Goal: Navigation & Orientation: Understand site structure

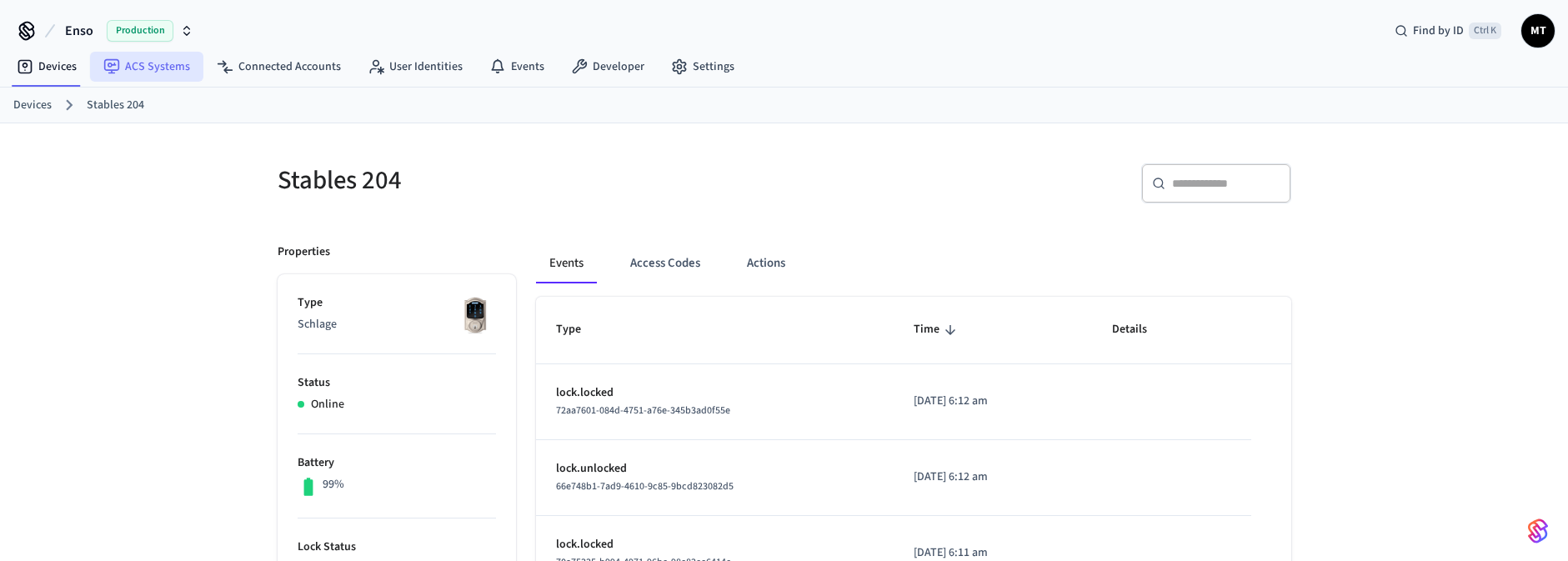
click at [167, 63] on link "ACS Systems" at bounding box center [147, 66] width 113 height 30
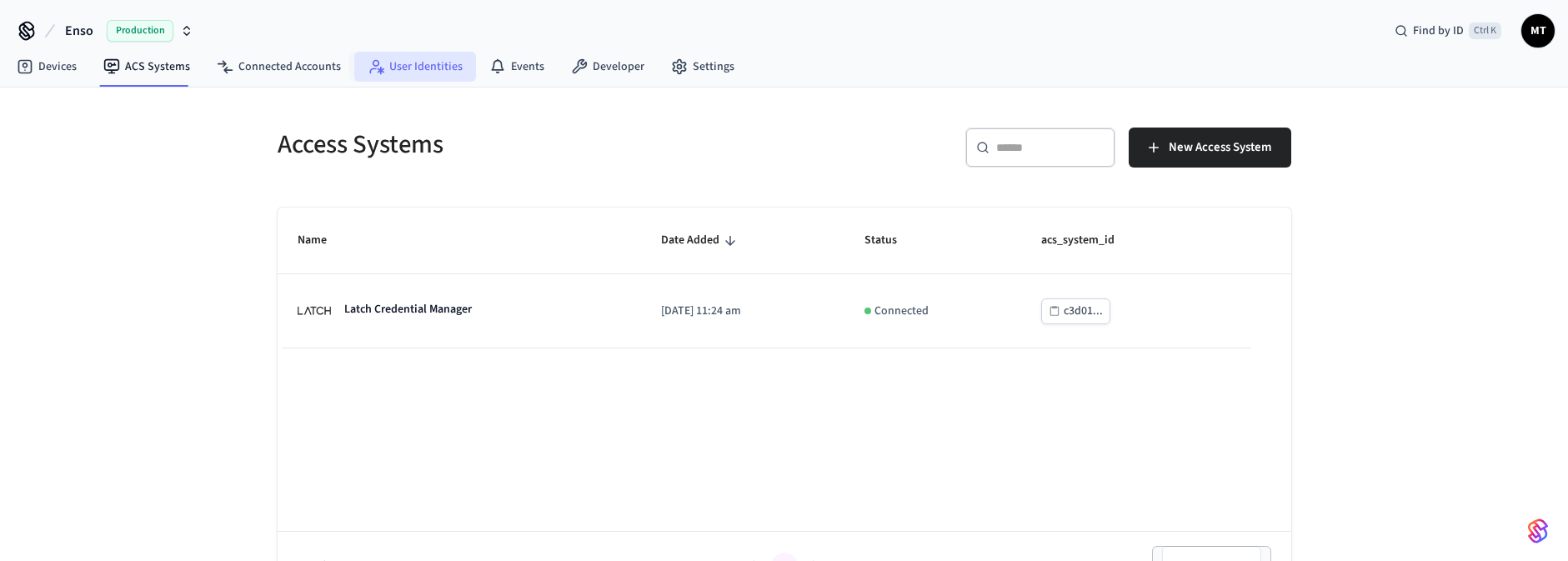
click at [414, 67] on link "User Identities" at bounding box center [414, 66] width 121 height 30
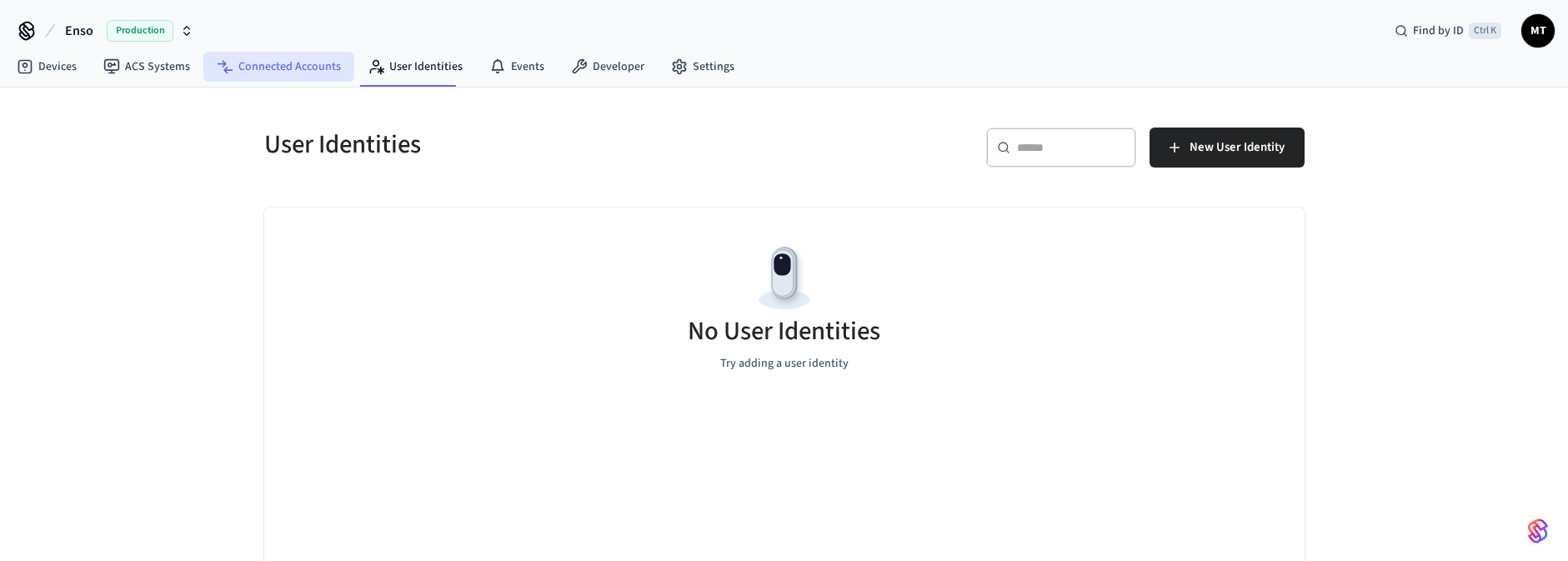
click at [286, 62] on link "Connected Accounts" at bounding box center [279, 66] width 151 height 30
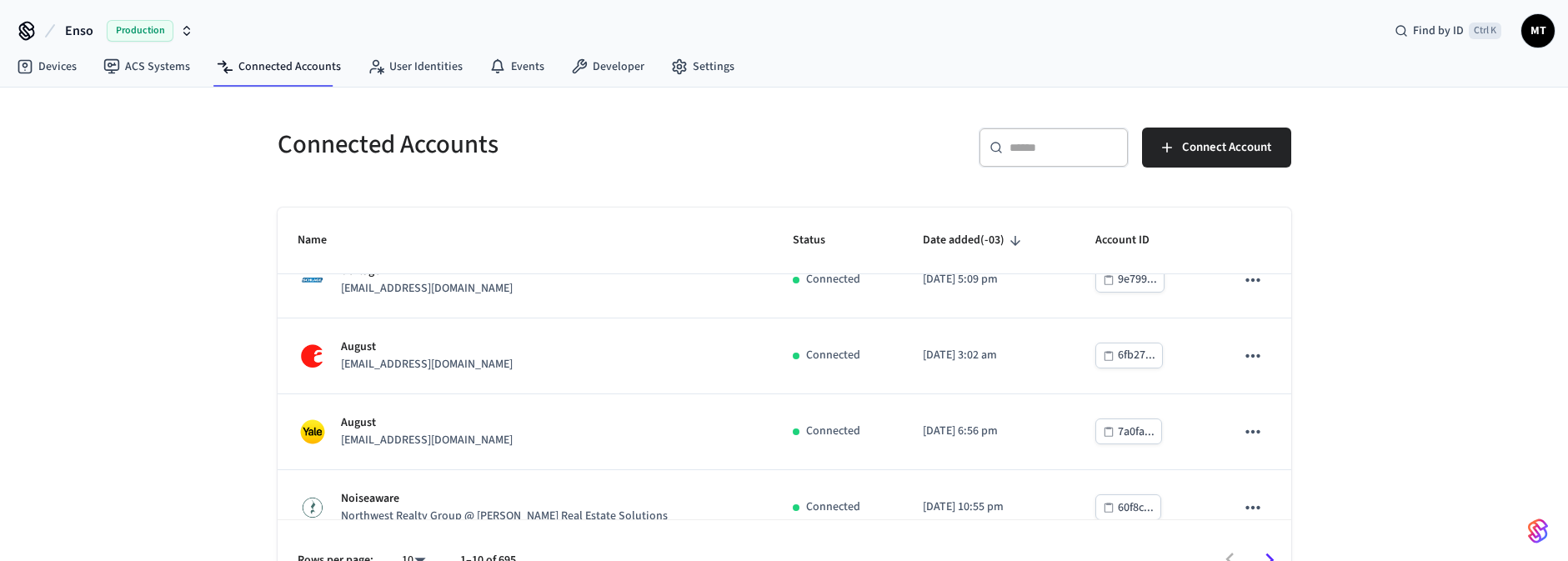
scroll to position [150, 0]
